Goal: Task Accomplishment & Management: Manage account settings

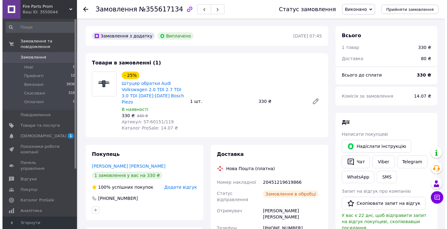
scroll to position [12, 0]
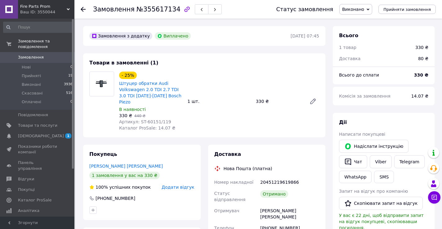
click at [179, 185] on span "Додати відгук" at bounding box center [178, 187] width 33 height 5
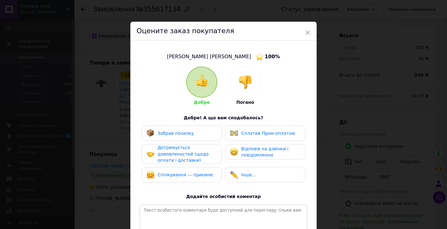
click at [186, 129] on div "Забрав посилку" at bounding box center [181, 134] width 80 height 16
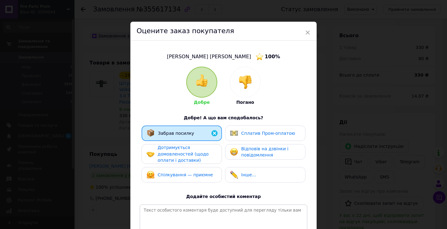
click at [194, 153] on span "Дотримується домовленостей (щодо оплати і доставки)" at bounding box center [183, 154] width 51 height 18
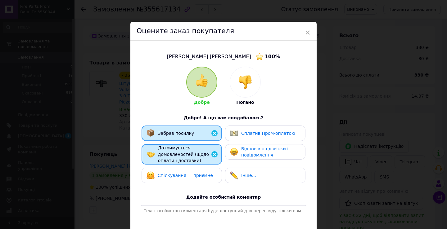
click at [193, 172] on div "Спілкування — приємне" at bounding box center [179, 176] width 66 height 8
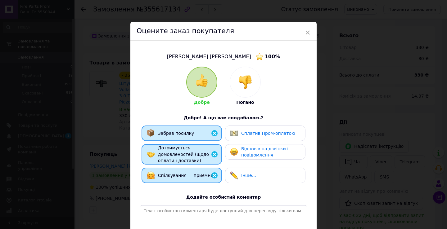
click at [242, 137] on div "Сплатив Пром-оплатою" at bounding box center [265, 134] width 80 height 16
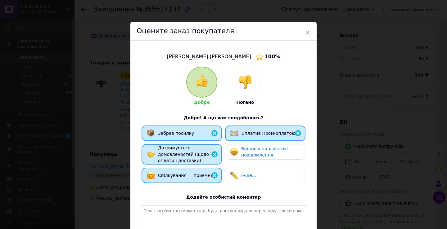
click at [244, 150] on span "Відповів на дзвінки і повідомлення" at bounding box center [264, 151] width 47 height 11
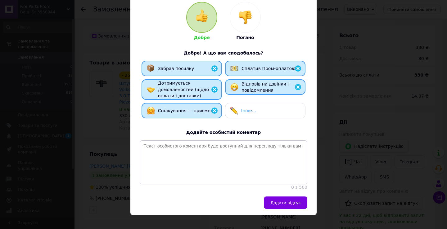
scroll to position [77, 0]
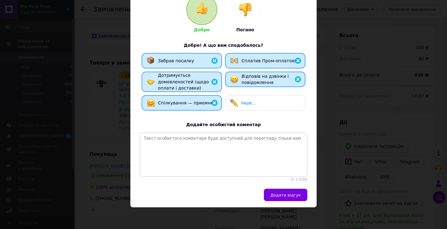
drag, startPoint x: 274, startPoint y: 193, endPoint x: 277, endPoint y: 189, distance: 4.7
click at [274, 194] on span "Додати відгук" at bounding box center [285, 195] width 30 height 5
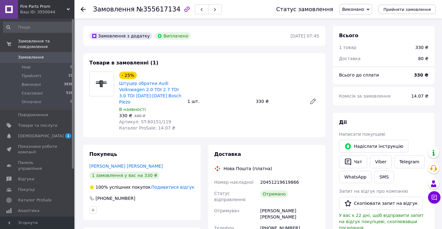
click at [34, 55] on span "Замовлення" at bounding box center [31, 58] width 26 height 6
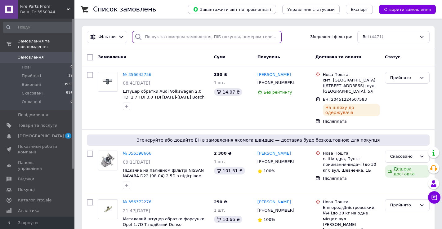
click at [152, 38] on input "search" at bounding box center [207, 37] width 150 height 12
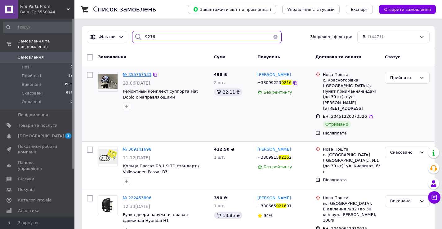
type input "9216"
click at [139, 74] on span "№ 355767533" at bounding box center [137, 74] width 29 height 5
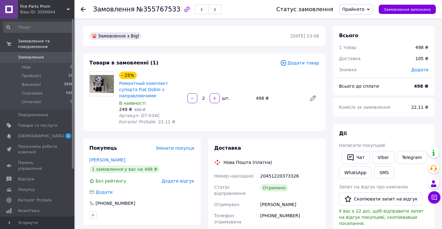
click at [364, 11] on span "Прийнято" at bounding box center [353, 9] width 22 height 5
click at [362, 19] on li "Виконано" at bounding box center [356, 21] width 33 height 9
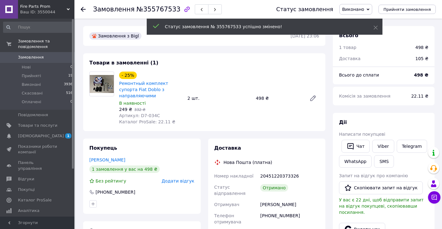
click at [186, 179] on span "Додати відгук" at bounding box center [178, 181] width 33 height 5
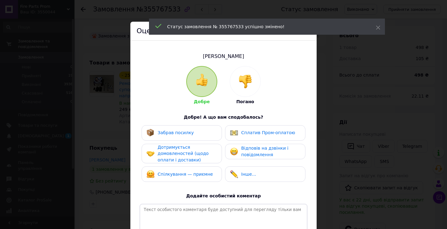
click at [168, 135] on span "Забрав посилку" at bounding box center [176, 132] width 36 height 5
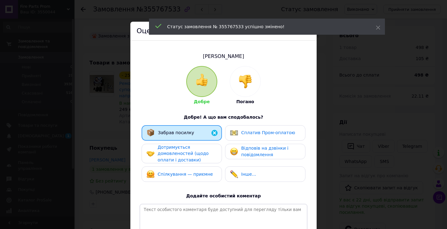
drag, startPoint x: 170, startPoint y: 154, endPoint x: 178, endPoint y: 163, distance: 11.7
click at [172, 154] on span "Дотримується домовленостей (щодо оплати і доставки)" at bounding box center [183, 154] width 51 height 18
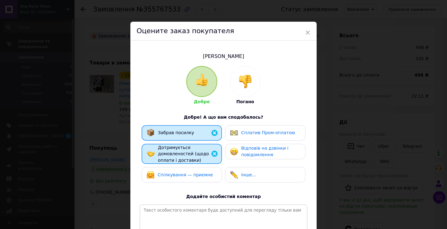
click at [181, 171] on div "Спілкування — приємне" at bounding box center [179, 175] width 66 height 8
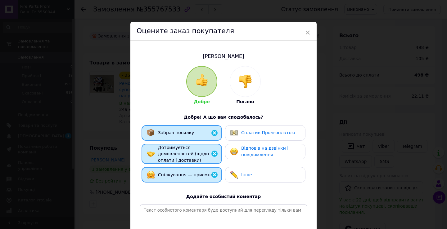
click at [259, 153] on span "Відповів на дзвінки і повідомлення" at bounding box center [264, 151] width 47 height 11
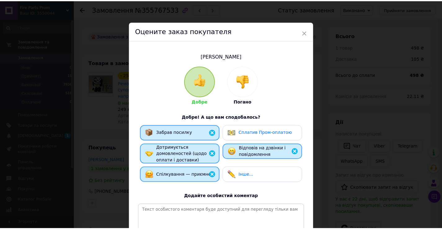
scroll to position [76, 0]
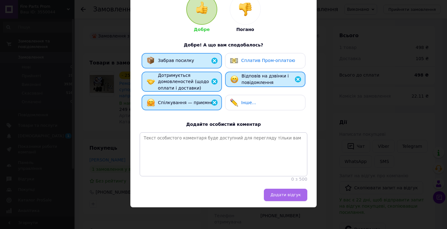
click at [276, 191] on button "Додати відгук" at bounding box center [285, 195] width 43 height 12
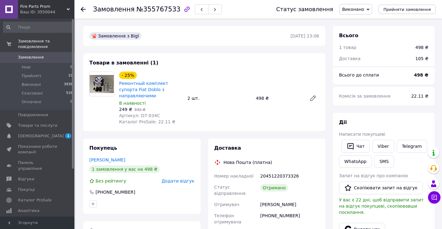
click at [38, 55] on span "Замовлення" at bounding box center [31, 58] width 26 height 6
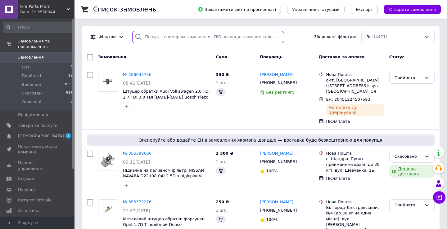
click at [169, 36] on input "search" at bounding box center [208, 37] width 152 height 12
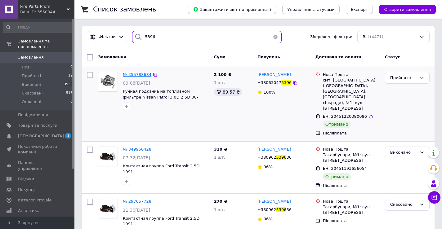
type input "5396"
click at [133, 74] on span "№ 355788684" at bounding box center [137, 74] width 29 height 5
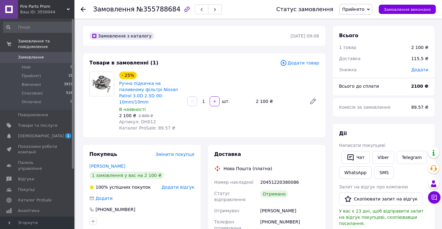
click at [361, 11] on span "Прийнято" at bounding box center [353, 9] width 22 height 5
click at [361, 24] on li "Виконано" at bounding box center [356, 21] width 33 height 9
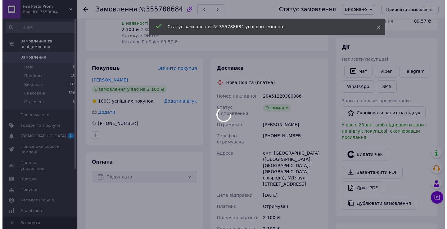
scroll to position [93, 0]
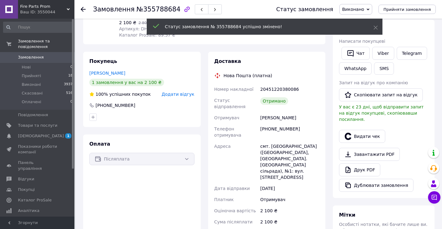
click at [182, 92] on span "Додати відгук" at bounding box center [178, 94] width 33 height 5
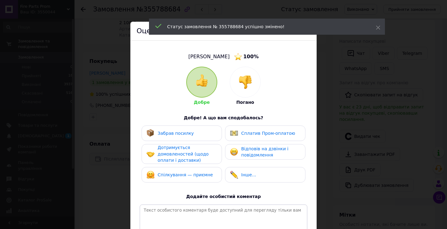
click at [190, 135] on div "Забрав посилку" at bounding box center [181, 133] width 70 height 8
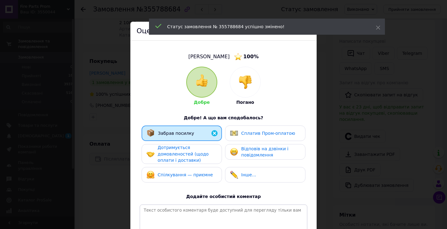
drag, startPoint x: 193, startPoint y: 156, endPoint x: 197, endPoint y: 171, distance: 15.3
click at [194, 156] on span "Дотримується домовленостей (щодо оплати і доставки)" at bounding box center [183, 154] width 51 height 18
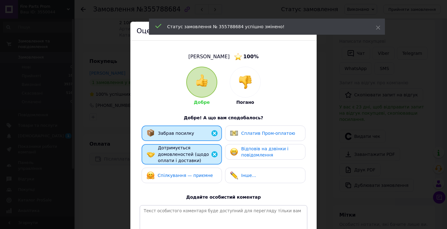
click at [197, 173] on span "Спілкування — приємне" at bounding box center [185, 175] width 55 height 5
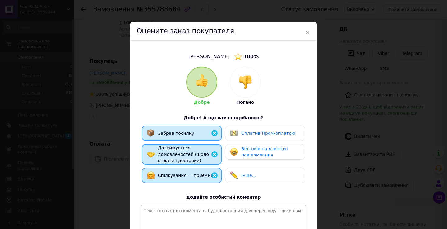
click at [249, 152] on span "Відповів на дзвінки і повідомлення" at bounding box center [264, 151] width 47 height 11
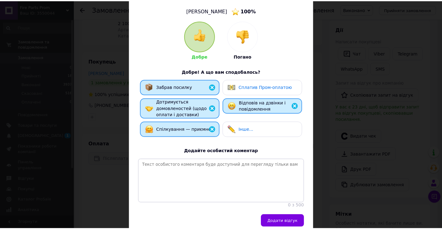
scroll to position [77, 0]
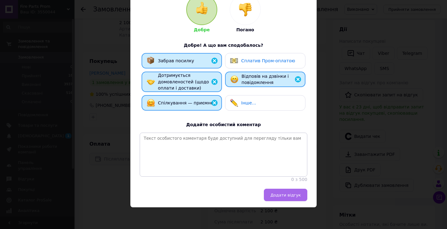
click at [280, 193] on span "Додати відгук" at bounding box center [285, 195] width 30 height 5
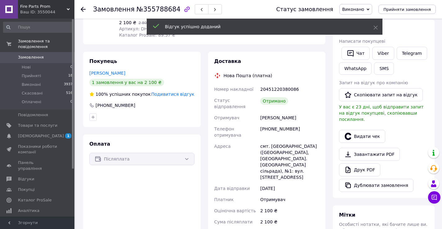
click at [48, 55] on span "Замовлення" at bounding box center [37, 58] width 39 height 6
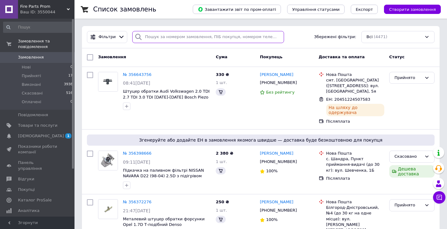
click at [157, 33] on input "search" at bounding box center [208, 37] width 152 height 12
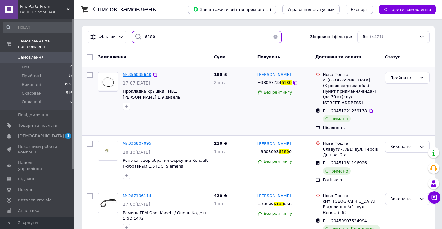
type input "6180"
click at [140, 73] on span "№ 356035640" at bounding box center [137, 74] width 29 height 5
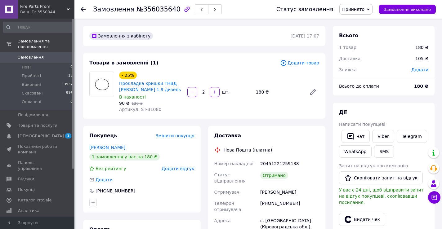
drag, startPoint x: 363, startPoint y: 5, endPoint x: 363, endPoint y: 11, distance: 6.5
click at [363, 5] on span "Прийнято" at bounding box center [355, 9] width 33 height 11
click at [362, 20] on li "Виконано" at bounding box center [356, 21] width 33 height 9
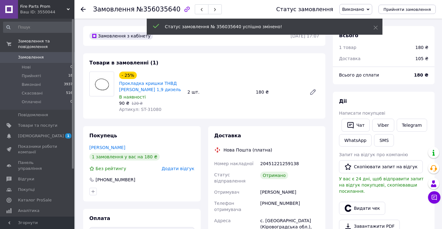
click at [186, 169] on span "Додати відгук" at bounding box center [178, 168] width 33 height 5
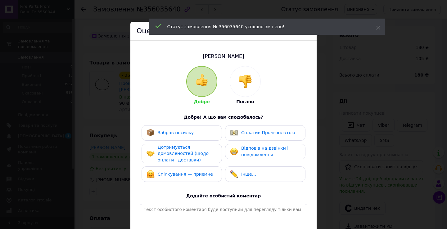
drag, startPoint x: 173, startPoint y: 134, endPoint x: 181, endPoint y: 162, distance: 29.1
click at [173, 134] on span "Забрав посилку" at bounding box center [176, 132] width 36 height 5
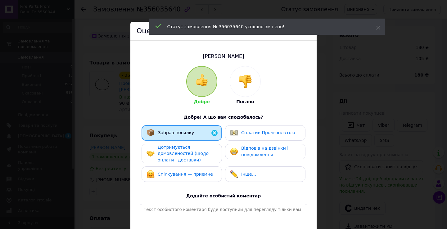
click at [181, 162] on div "Дотримується домовленостей (щодо оплати і доставки)" at bounding box center [187, 153] width 59 height 19
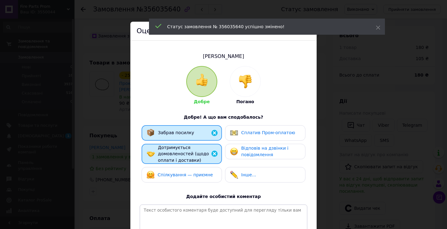
drag, startPoint x: 187, startPoint y: 177, endPoint x: 244, endPoint y: 162, distance: 58.7
click at [189, 177] on span "Спілкування — приємне" at bounding box center [185, 174] width 55 height 5
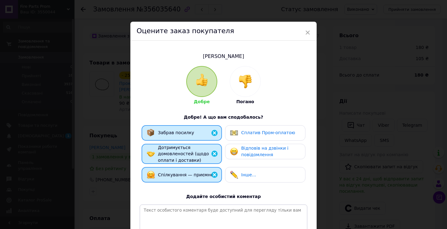
click at [265, 149] on span "Відповів на дзвінки і повідомлення" at bounding box center [264, 151] width 47 height 11
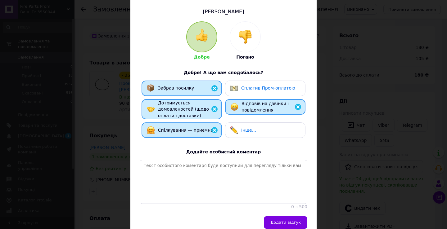
scroll to position [76, 0]
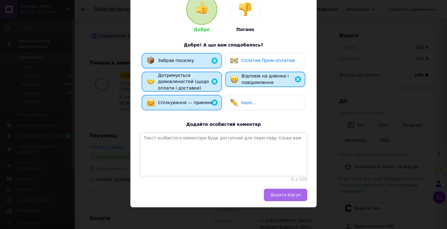
click at [289, 194] on span "Додати відгук" at bounding box center [285, 195] width 30 height 5
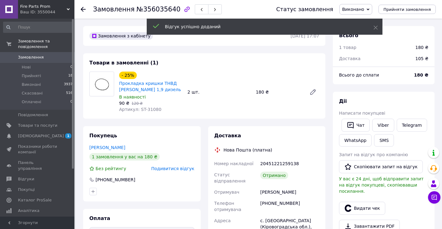
click at [42, 55] on link "Замовлення 0" at bounding box center [38, 57] width 76 height 11
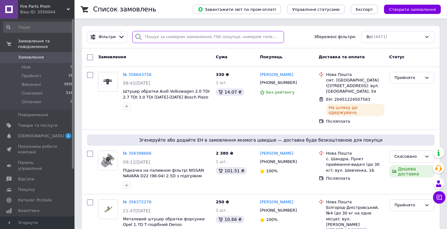
click at [150, 35] on input "search" at bounding box center [208, 37] width 152 height 12
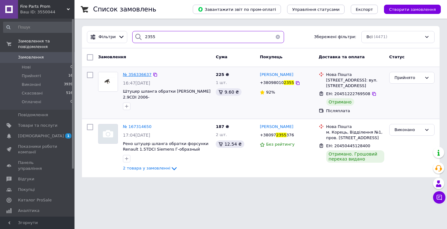
type input "2355"
click at [139, 75] on span "№ 356336637" at bounding box center [137, 74] width 29 height 5
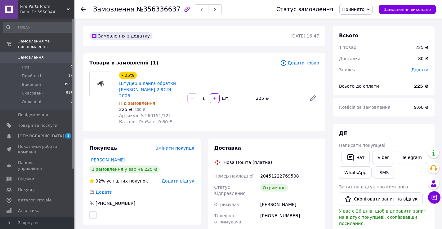
click at [361, 7] on span "Прийнято" at bounding box center [353, 9] width 22 height 5
drag, startPoint x: 359, startPoint y: 21, endPoint x: 351, endPoint y: 26, distance: 9.4
click at [359, 21] on li "Виконано" at bounding box center [356, 21] width 33 height 9
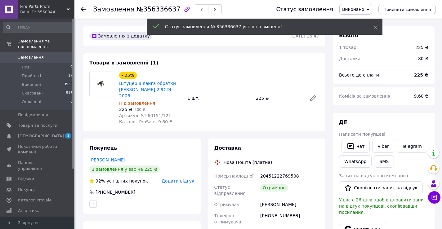
click at [178, 181] on span "Додати відгук" at bounding box center [178, 181] width 33 height 5
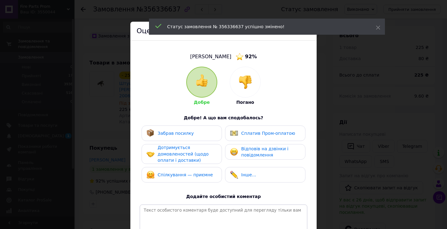
click at [176, 136] on span "Забрав посилку" at bounding box center [176, 133] width 36 height 5
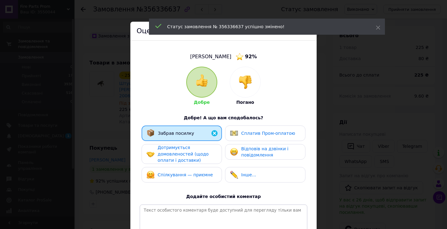
click at [180, 157] on span "Дотримується домовленостей (щодо оплати і доставки)" at bounding box center [183, 154] width 51 height 18
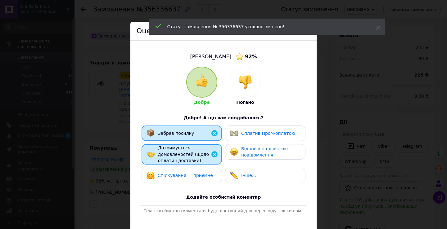
click at [187, 175] on span "Спілкування — приємне" at bounding box center [185, 175] width 55 height 5
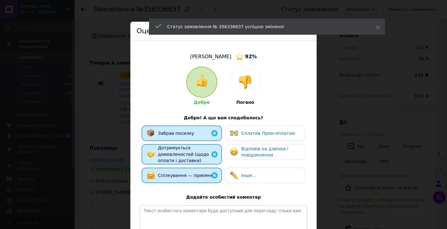
click at [242, 154] on span "Відповів на дзвінки і повідомлення" at bounding box center [264, 151] width 47 height 11
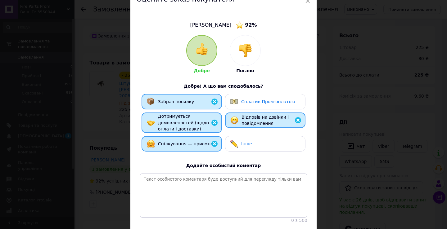
scroll to position [77, 0]
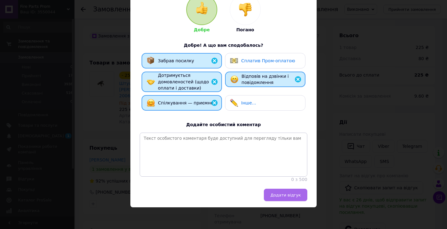
click at [284, 196] on span "Додати відгук" at bounding box center [285, 195] width 30 height 5
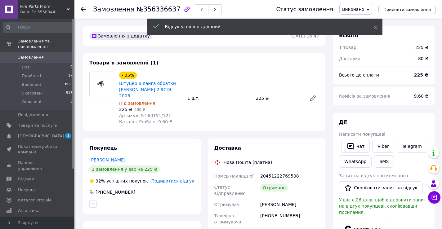
click at [49, 55] on span "Замовлення" at bounding box center [37, 58] width 39 height 6
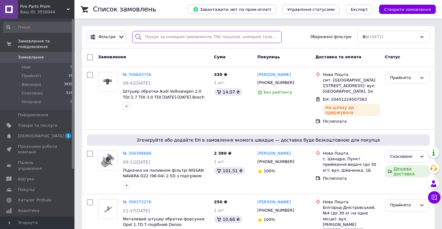
click at [196, 37] on input "search" at bounding box center [207, 37] width 150 height 12
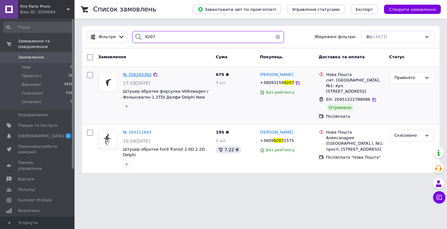
type input "9207"
click at [133, 73] on span "№ 356343360" at bounding box center [137, 74] width 29 height 5
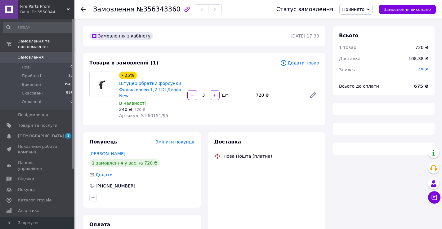
click at [365, 9] on span "Прийнято" at bounding box center [353, 9] width 22 height 5
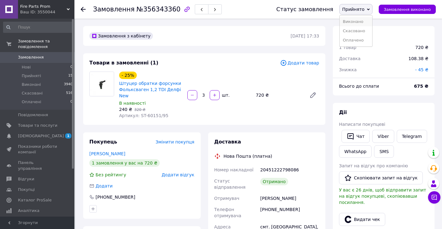
click at [366, 20] on li "Виконано" at bounding box center [356, 21] width 33 height 9
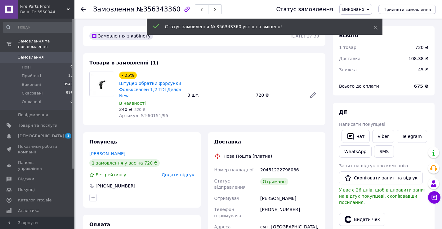
click at [179, 172] on span "Додати відгук" at bounding box center [178, 174] width 33 height 5
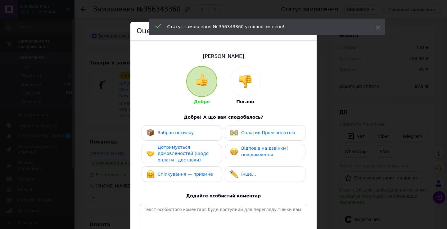
drag, startPoint x: 181, startPoint y: 133, endPoint x: 181, endPoint y: 148, distance: 15.2
click at [181, 133] on span "Забрав посилку" at bounding box center [176, 132] width 36 height 5
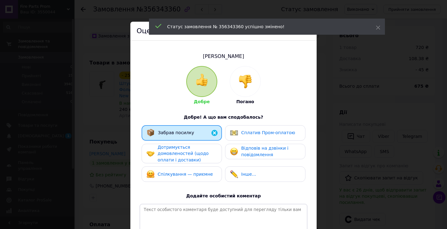
drag, startPoint x: 181, startPoint y: 152, endPoint x: 182, endPoint y: 162, distance: 10.4
click at [181, 152] on span "Дотримується домовленостей (щодо оплати і доставки)" at bounding box center [183, 154] width 51 height 18
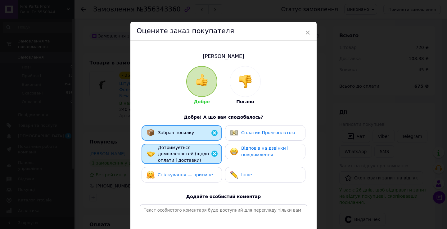
click at [183, 172] on span "Спілкування — приємне" at bounding box center [185, 174] width 55 height 5
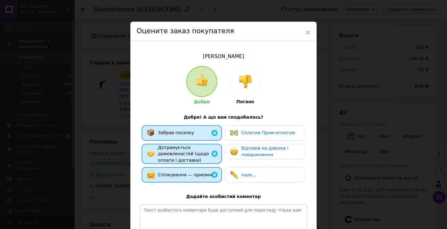
drag, startPoint x: 230, startPoint y: 151, endPoint x: 236, endPoint y: 155, distance: 7.9
click at [230, 150] on img at bounding box center [234, 152] width 8 height 8
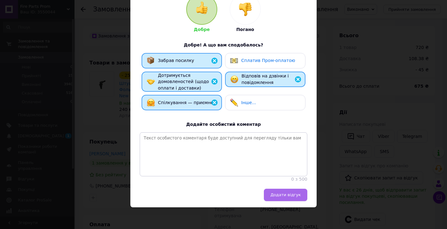
scroll to position [76, 0]
click at [280, 196] on span "Додати відгук" at bounding box center [285, 195] width 30 height 5
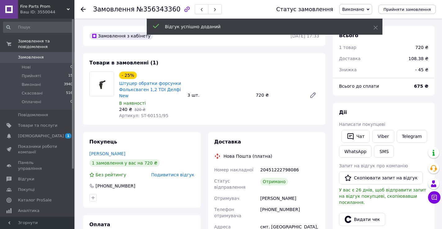
click at [47, 52] on link "Замовлення 0" at bounding box center [38, 57] width 76 height 11
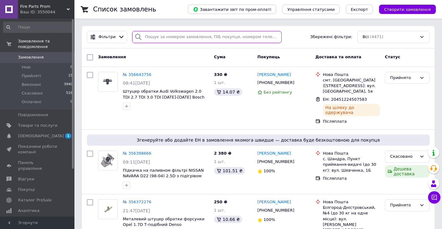
click at [150, 36] on input "search" at bounding box center [207, 37] width 150 height 12
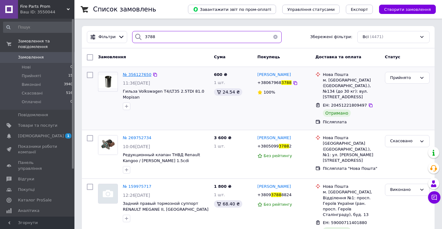
type input "3788"
click at [140, 73] on span "№ 356127650" at bounding box center [137, 74] width 29 height 5
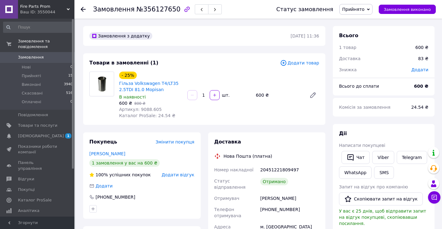
click at [353, 8] on span "Прийнято" at bounding box center [353, 9] width 22 height 5
click at [360, 17] on li "Виконано" at bounding box center [356, 21] width 33 height 9
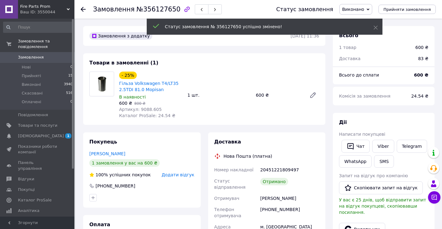
click at [175, 175] on span "Додати відгук" at bounding box center [178, 174] width 33 height 5
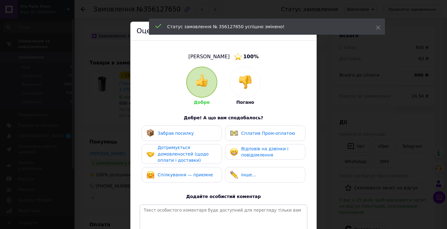
click at [178, 139] on div "Забрав посилку" at bounding box center [181, 134] width 80 height 16
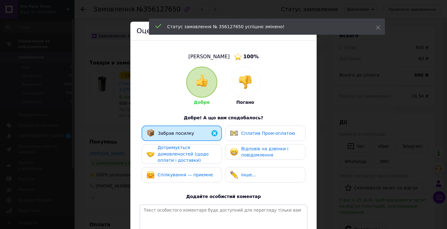
drag, startPoint x: 181, startPoint y: 159, endPoint x: 187, endPoint y: 176, distance: 17.7
click at [181, 159] on span "Дотримується домовленостей (щодо оплати і доставки)" at bounding box center [183, 154] width 51 height 18
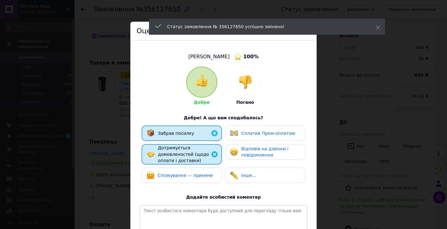
drag, startPoint x: 187, startPoint y: 177, endPoint x: 195, endPoint y: 175, distance: 8.8
click at [187, 177] on span "Спілкування — приємне" at bounding box center [185, 175] width 55 height 5
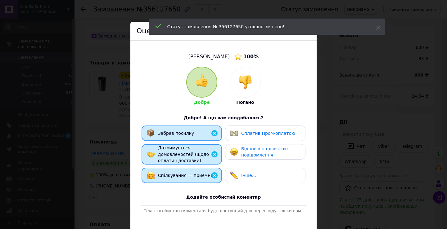
click at [247, 152] on span "Відповів на дзвінки і повідомлення" at bounding box center [264, 151] width 47 height 11
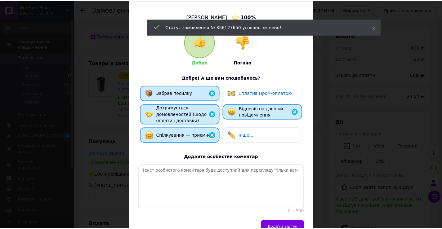
scroll to position [77, 0]
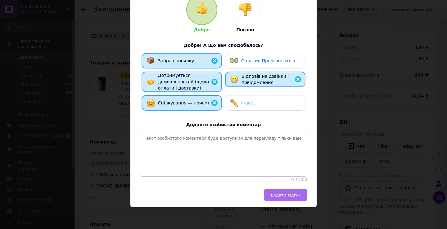
click at [288, 195] on span "Додати відгук" at bounding box center [285, 195] width 30 height 5
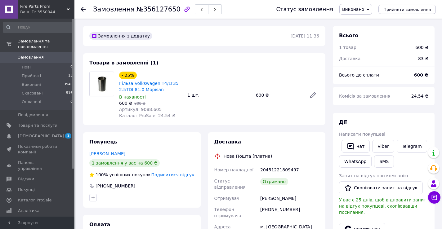
click at [28, 55] on span "Замовлення" at bounding box center [31, 58] width 26 height 6
